Goal: Task Accomplishment & Management: Manage account settings

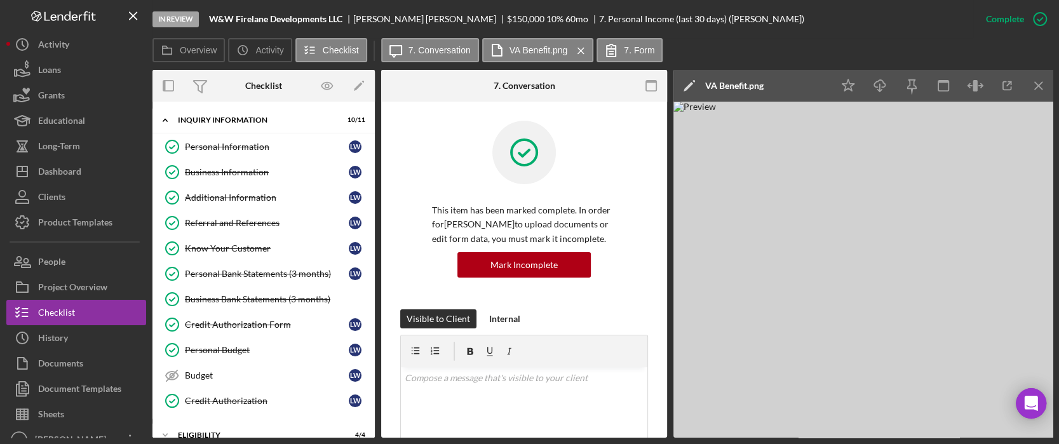
scroll to position [254, 0]
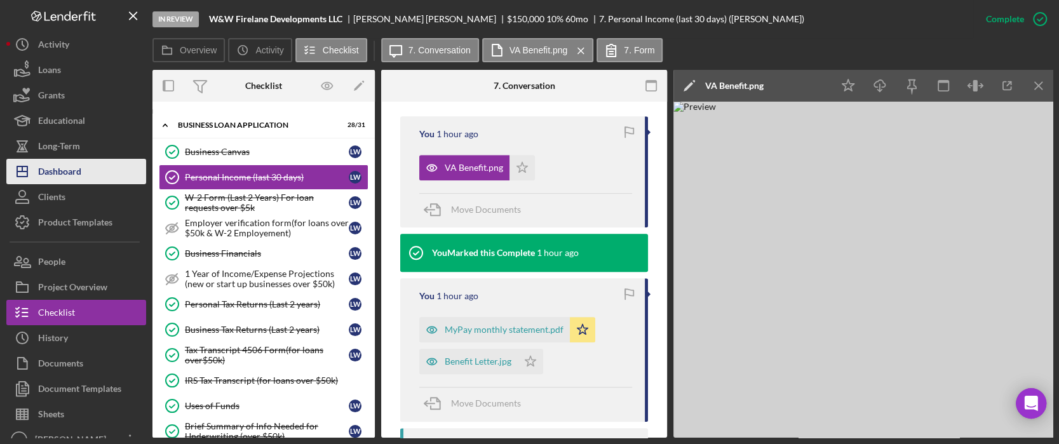
click at [90, 168] on button "Icon/Dashboard Dashboard" at bounding box center [76, 171] width 140 height 25
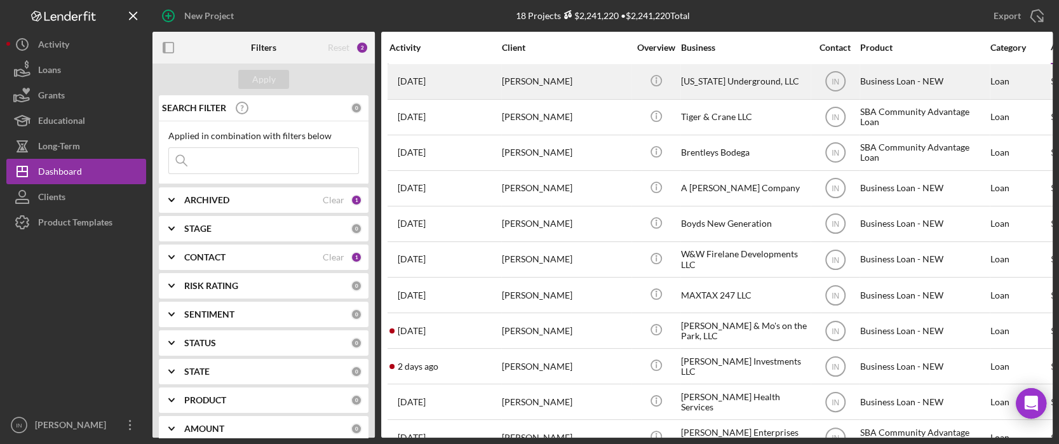
click at [568, 77] on div "[PERSON_NAME]" at bounding box center [565, 82] width 127 height 34
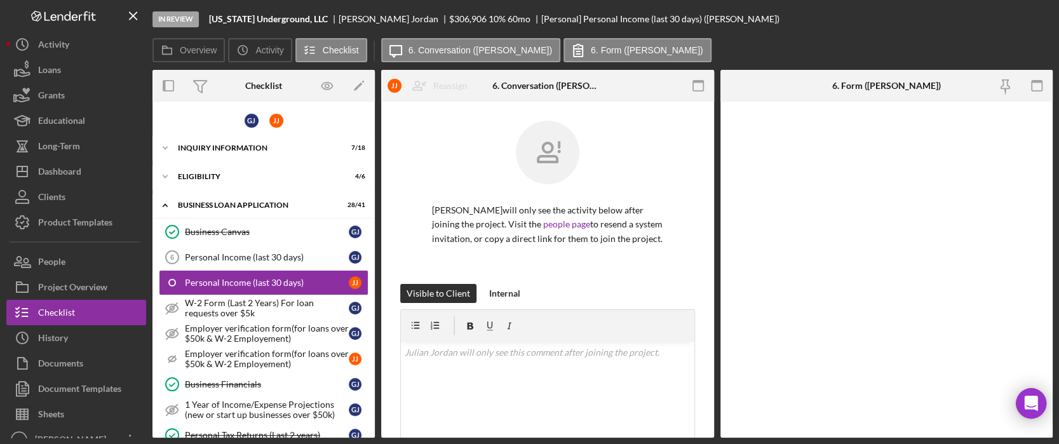
scroll to position [11, 0]
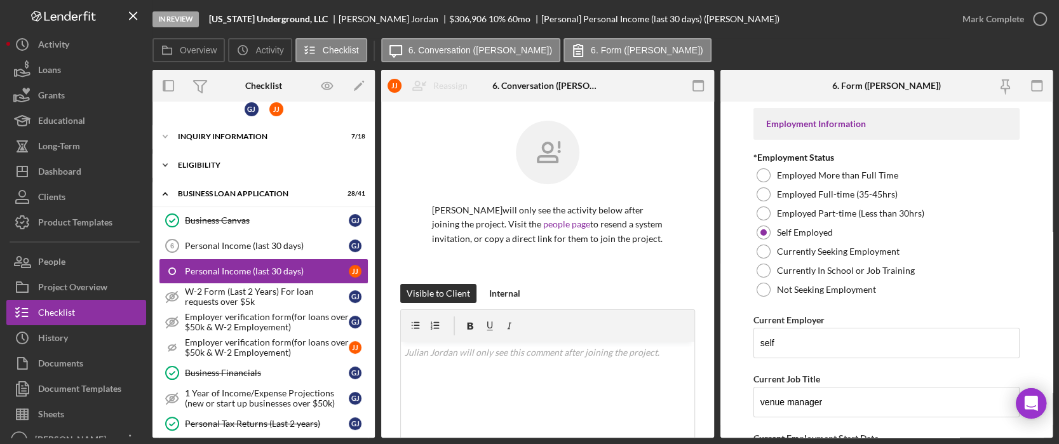
click at [278, 165] on div "ELIGIBILITY" at bounding box center [268, 165] width 181 height 8
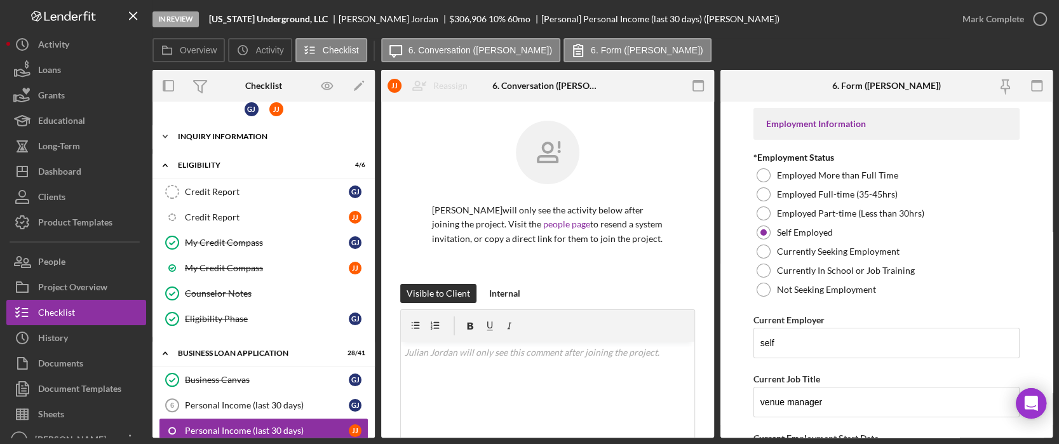
click at [240, 130] on div "Icon/Expander INQUIRY INFORMATION 7 / 18" at bounding box center [264, 136] width 222 height 25
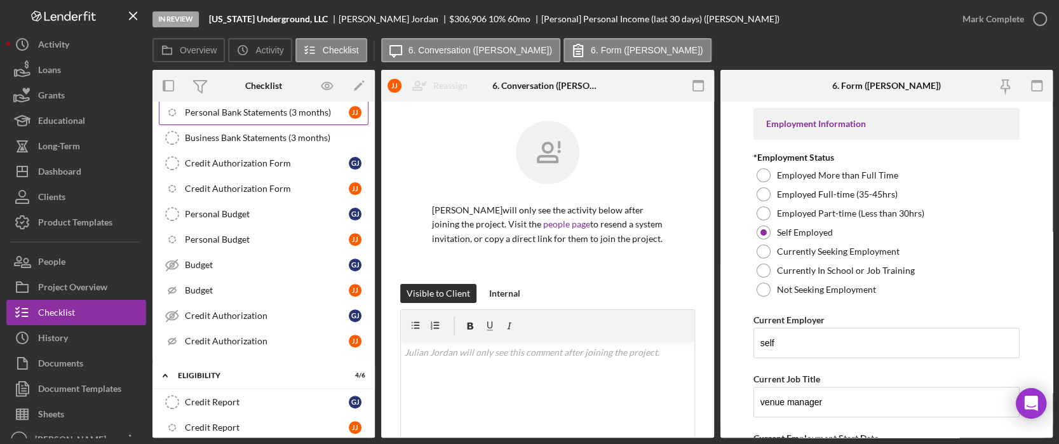
scroll to position [351, 0]
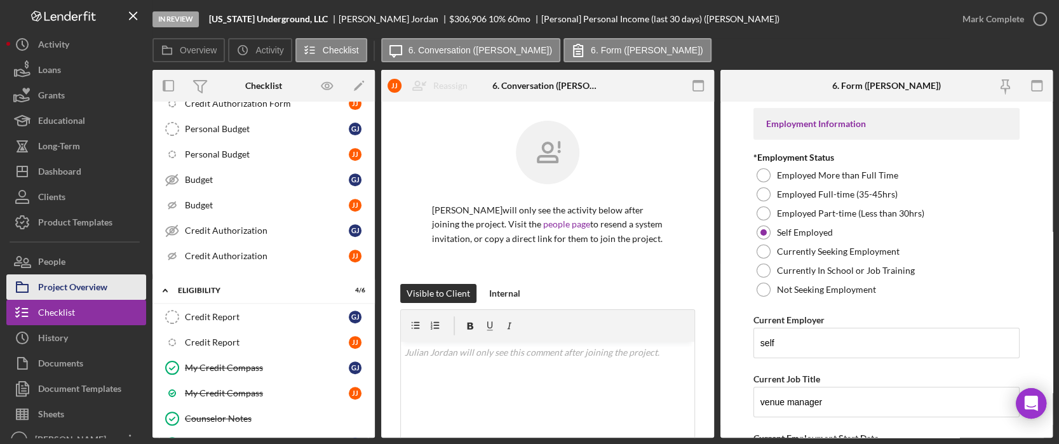
click at [73, 278] on div "Project Overview" at bounding box center [72, 289] width 69 height 29
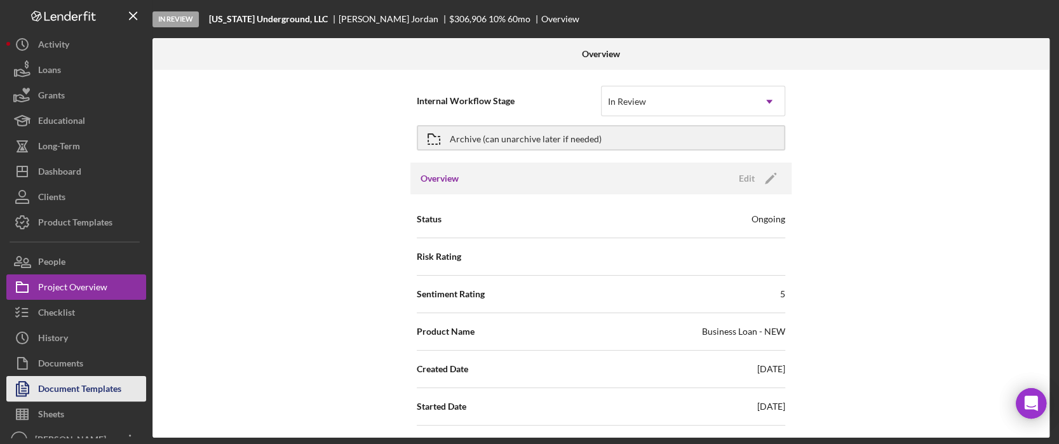
click at [82, 386] on div "Document Templates" at bounding box center [79, 390] width 83 height 29
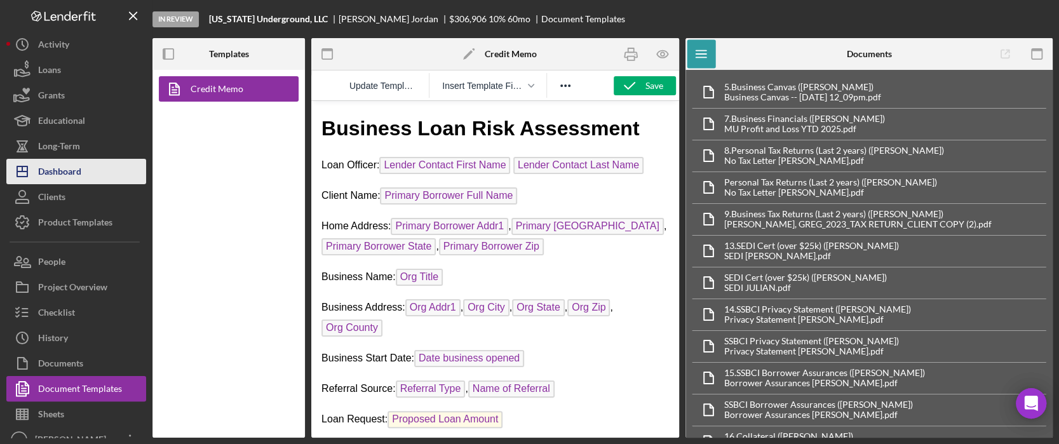
click at [66, 174] on div "Dashboard" at bounding box center [59, 173] width 43 height 29
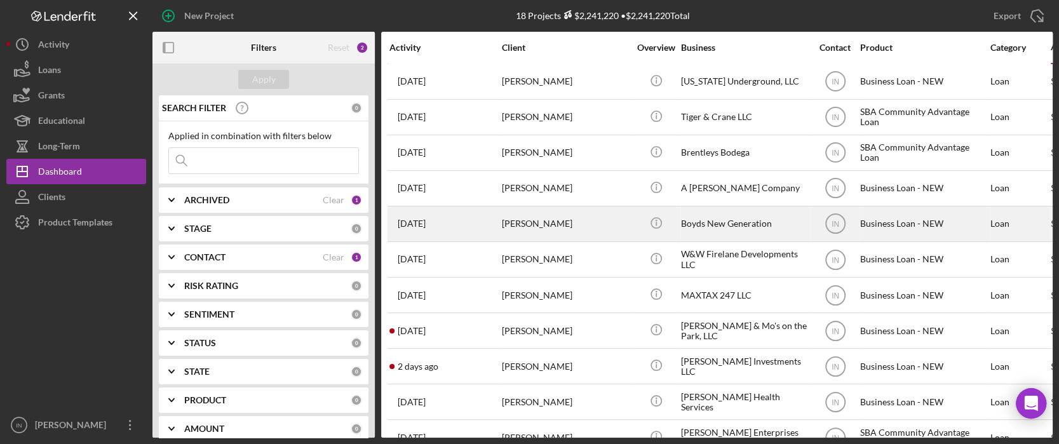
click at [590, 215] on div "[PERSON_NAME]" at bounding box center [565, 224] width 127 height 34
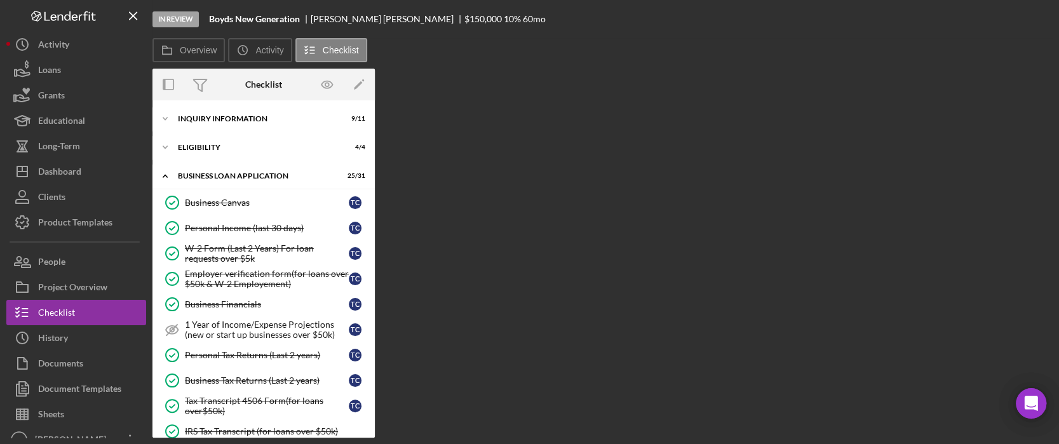
scroll to position [616, 0]
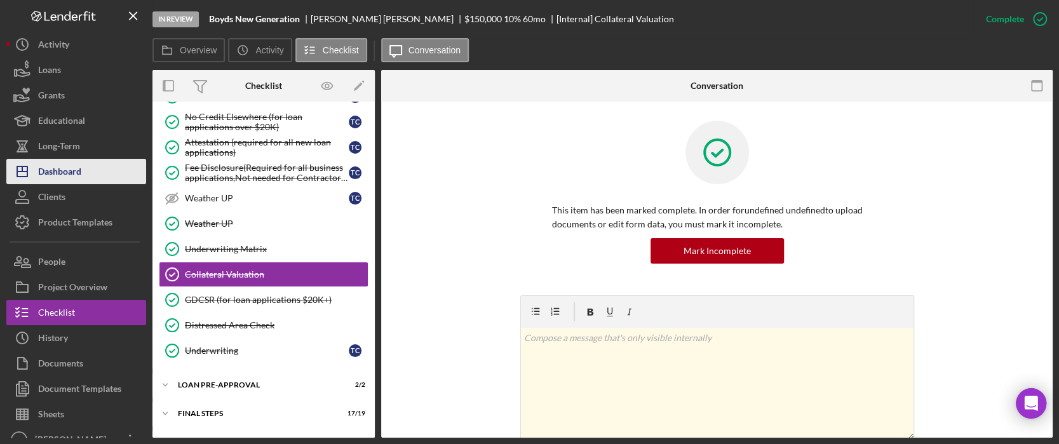
click at [56, 170] on div "Dashboard" at bounding box center [59, 173] width 43 height 29
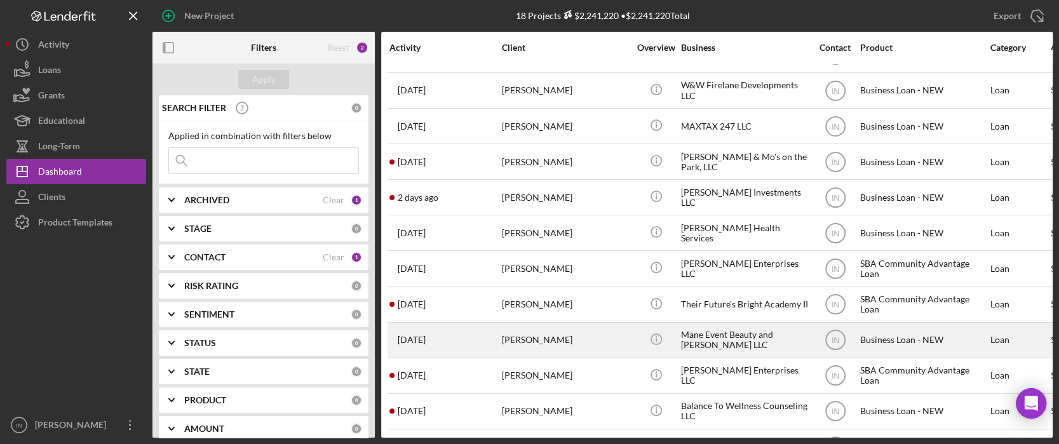
scroll to position [254, 0]
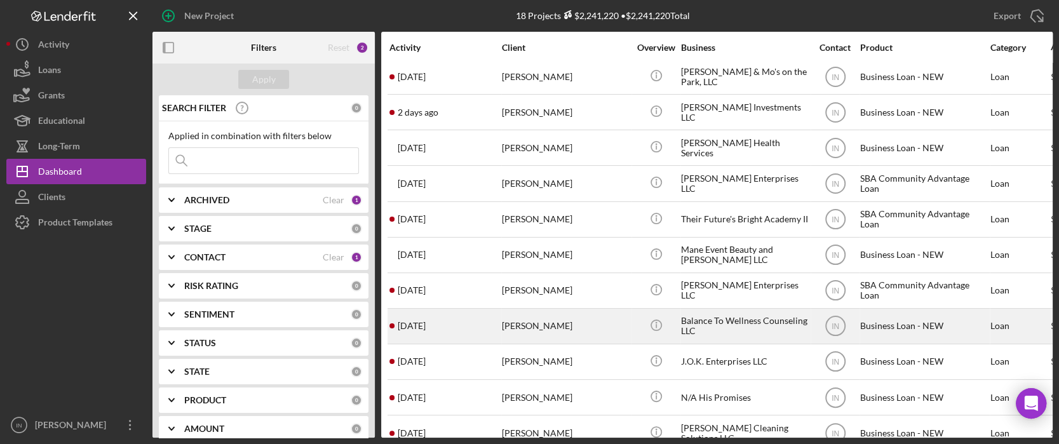
click at [564, 323] on div "[PERSON_NAME]" at bounding box center [565, 326] width 127 height 34
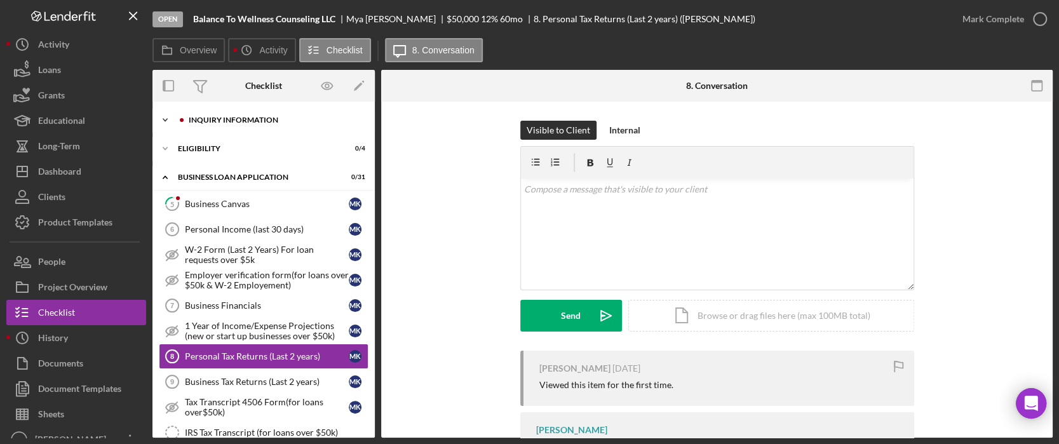
click at [247, 117] on div "INQUIRY INFORMATION" at bounding box center [274, 120] width 170 height 8
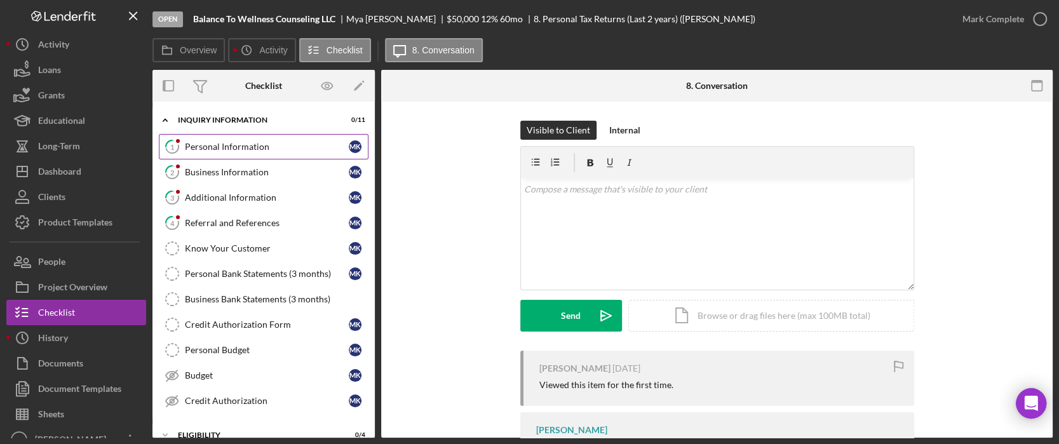
click at [255, 148] on div "Personal Information" at bounding box center [267, 147] width 164 height 10
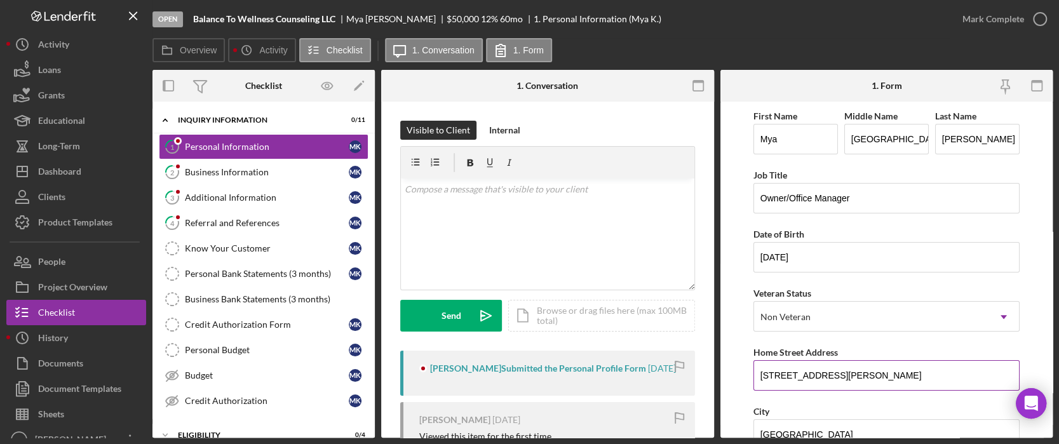
scroll to position [339, 0]
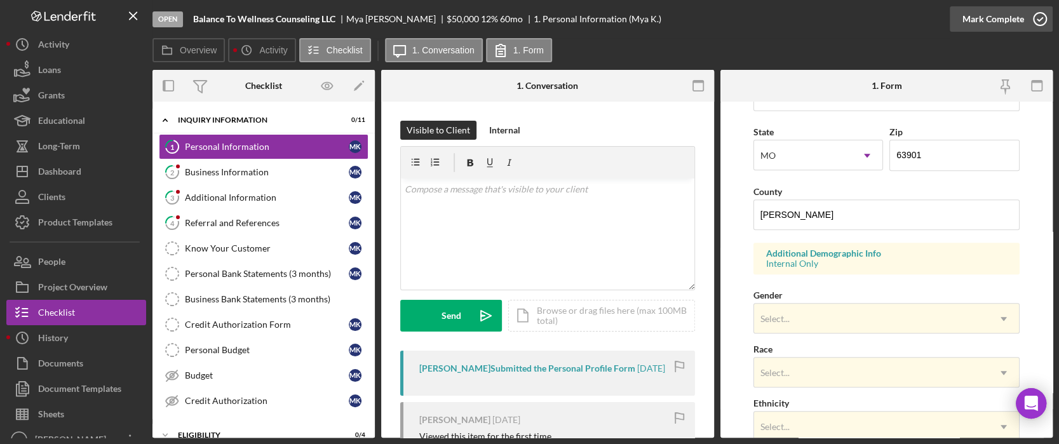
click at [1027, 20] on icon "button" at bounding box center [1040, 19] width 32 height 32
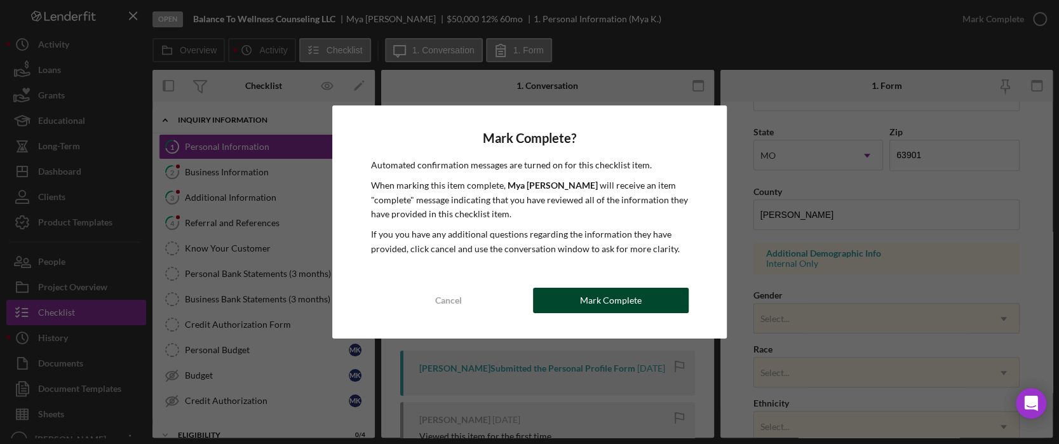
click at [582, 308] on div "Mark Complete" at bounding box center [611, 300] width 62 height 25
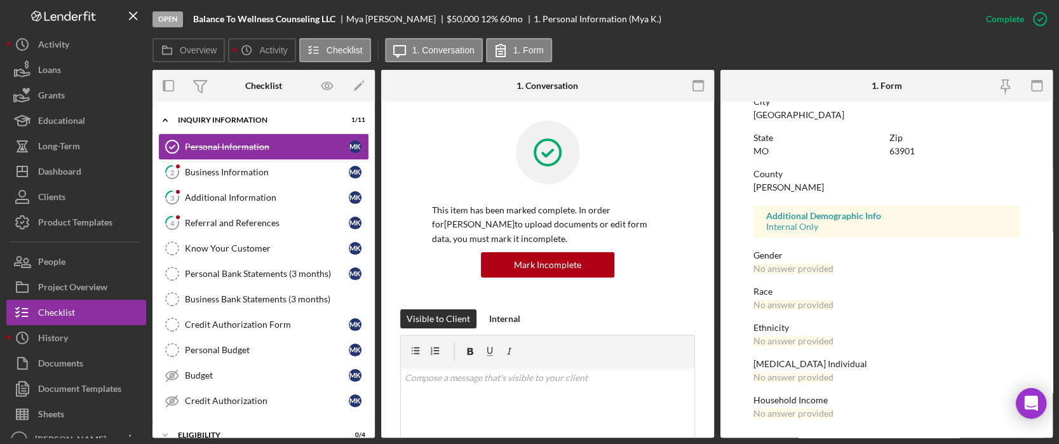
scroll to position [257, 0]
click at [214, 165] on link "2 Business Information M K" at bounding box center [264, 172] width 210 height 25
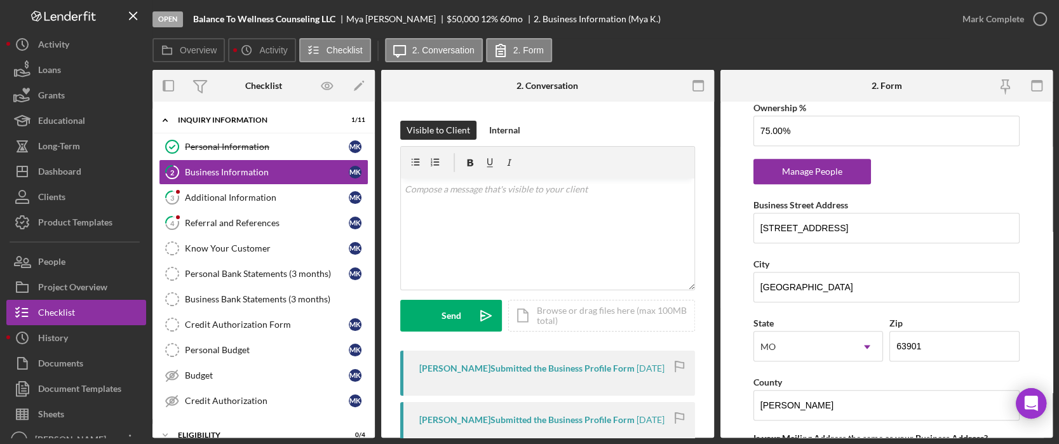
scroll to position [677, 0]
